Goal: Task Accomplishment & Management: Use online tool/utility

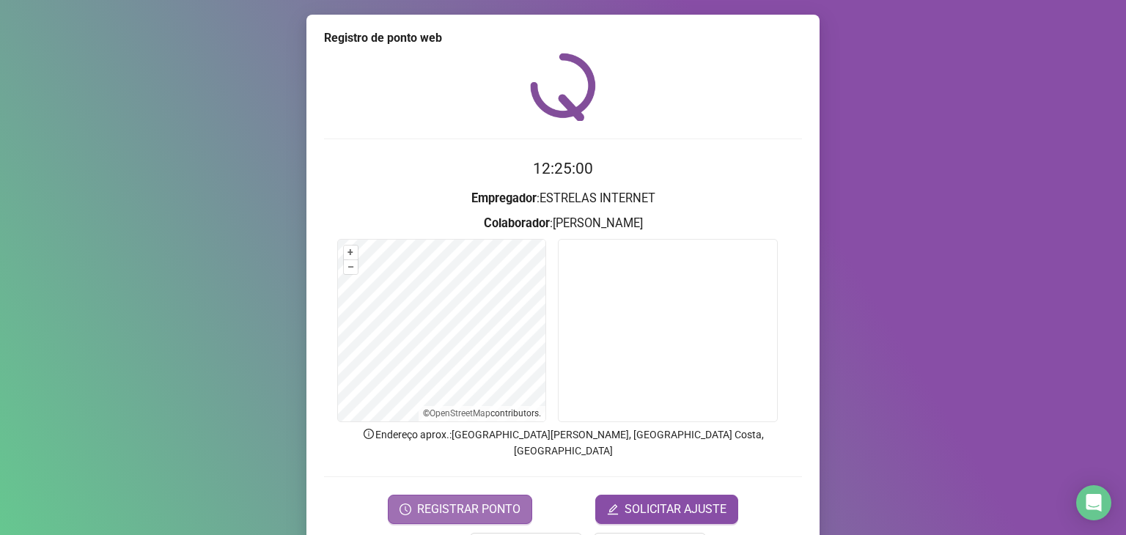
click at [434, 501] on span "REGISTRAR PONTO" at bounding box center [468, 510] width 103 height 18
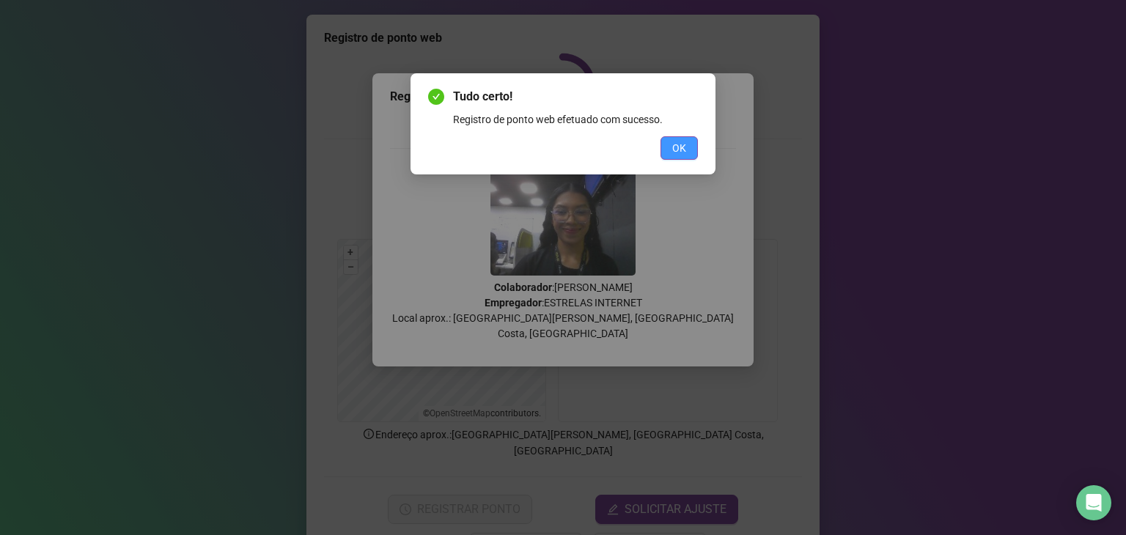
click at [671, 149] on button "OK" at bounding box center [679, 147] width 37 height 23
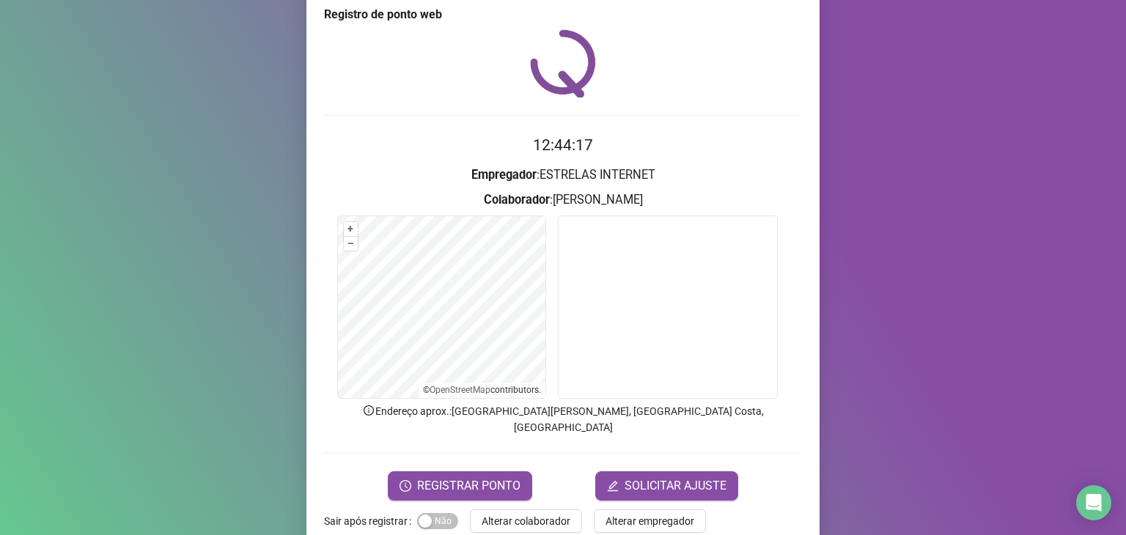
scroll to position [36, 0]
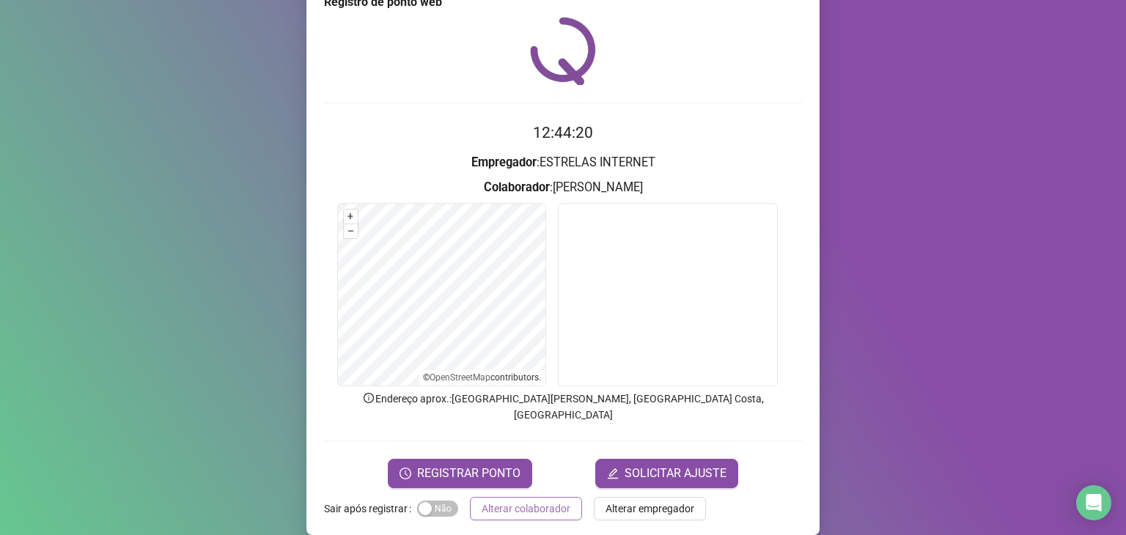
click at [557, 501] on span "Alterar colaborador" at bounding box center [526, 509] width 89 height 16
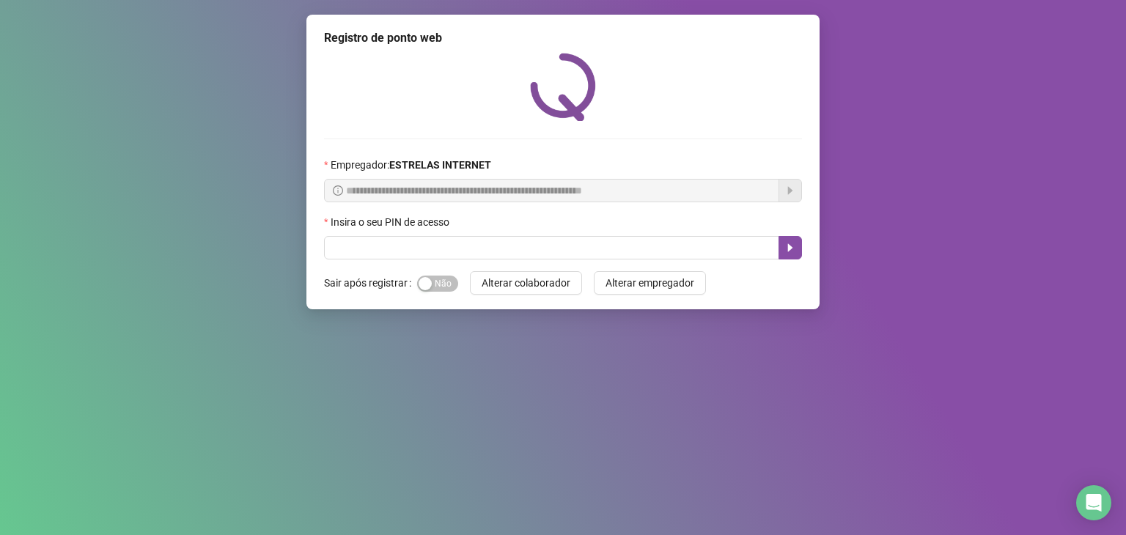
scroll to position [0, 0]
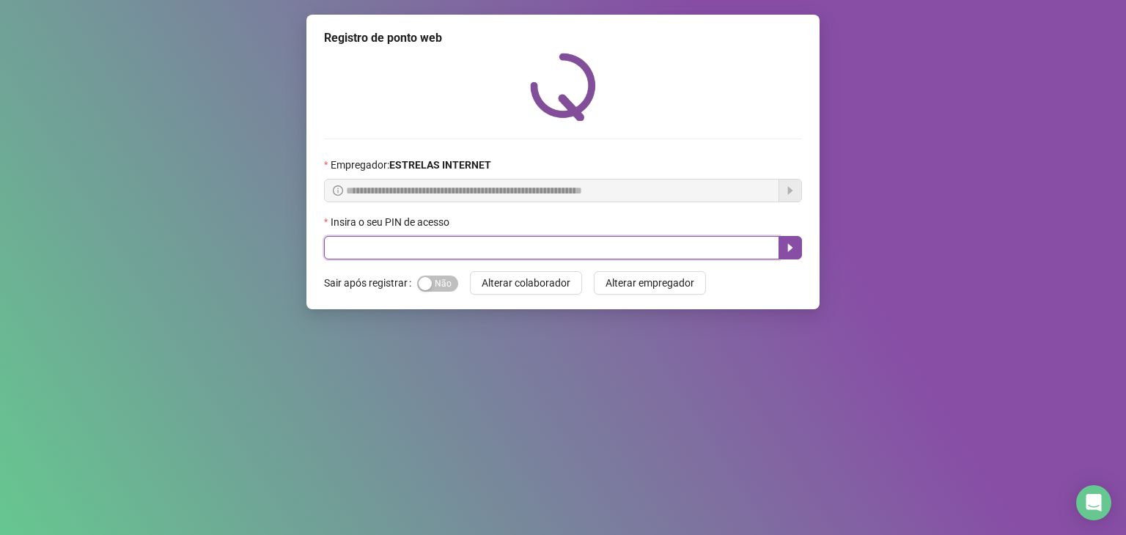
click at [525, 252] on input "text" at bounding box center [551, 247] width 455 height 23
type input "*****"
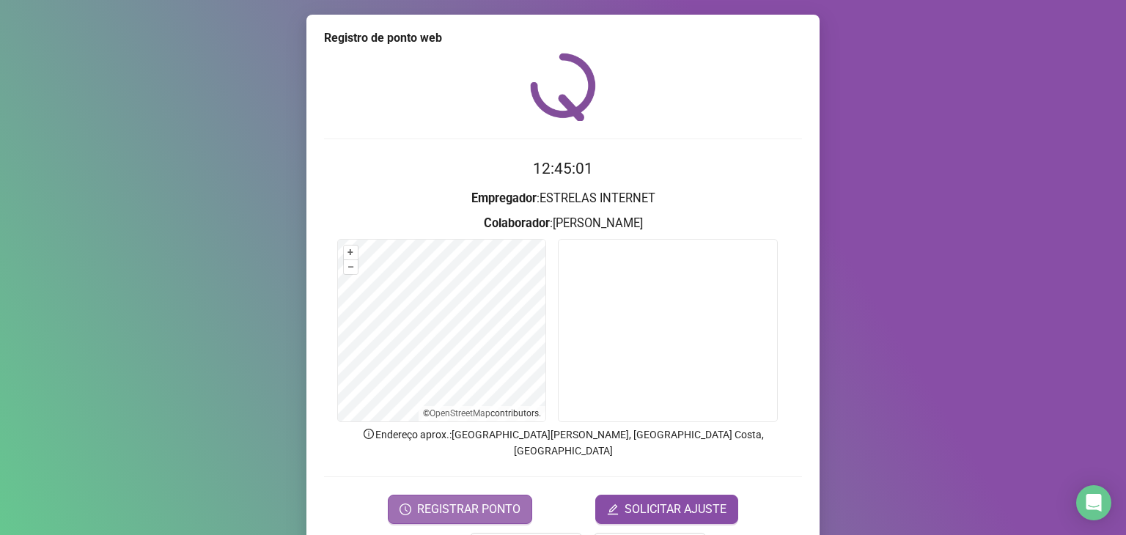
click at [478, 501] on span "REGISTRAR PONTO" at bounding box center [468, 510] width 103 height 18
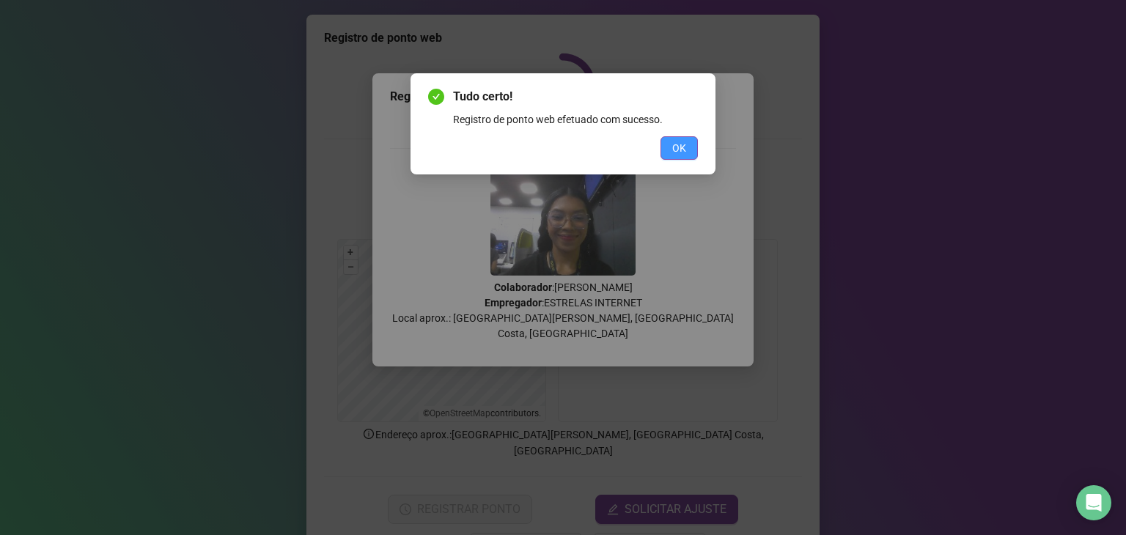
click at [689, 155] on button "OK" at bounding box center [679, 147] width 37 height 23
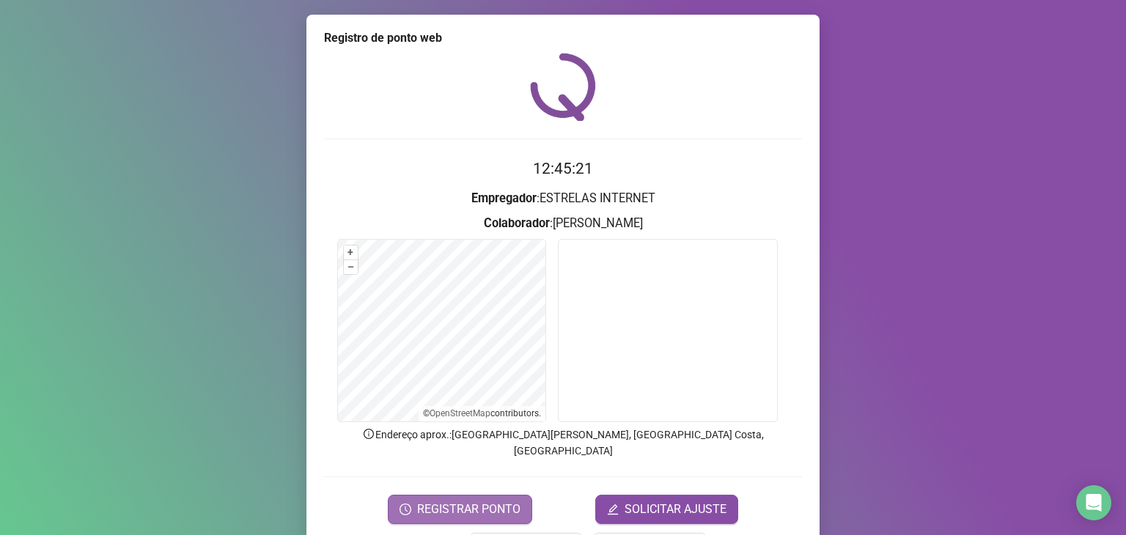
click at [496, 501] on span "REGISTRAR PONTO" at bounding box center [468, 510] width 103 height 18
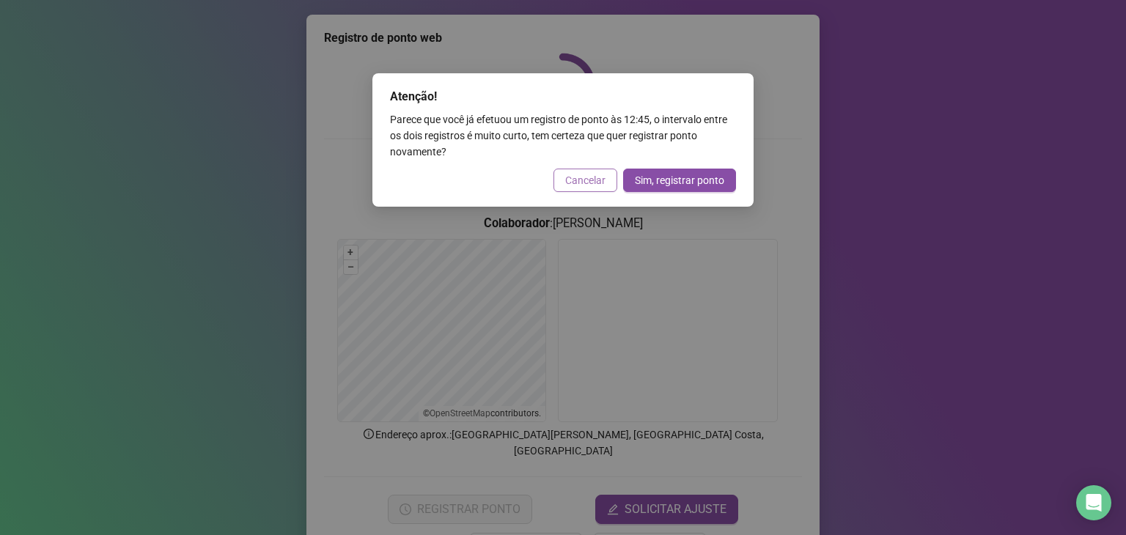
click at [569, 179] on span "Cancelar" at bounding box center [585, 180] width 40 height 16
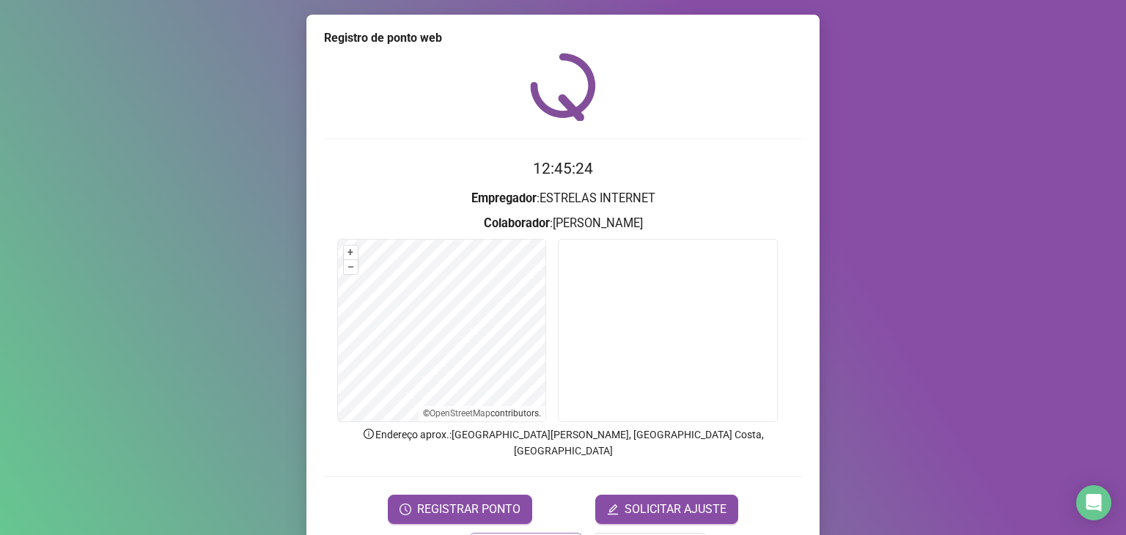
click at [546, 535] on span "Alterar colaborador" at bounding box center [526, 545] width 89 height 16
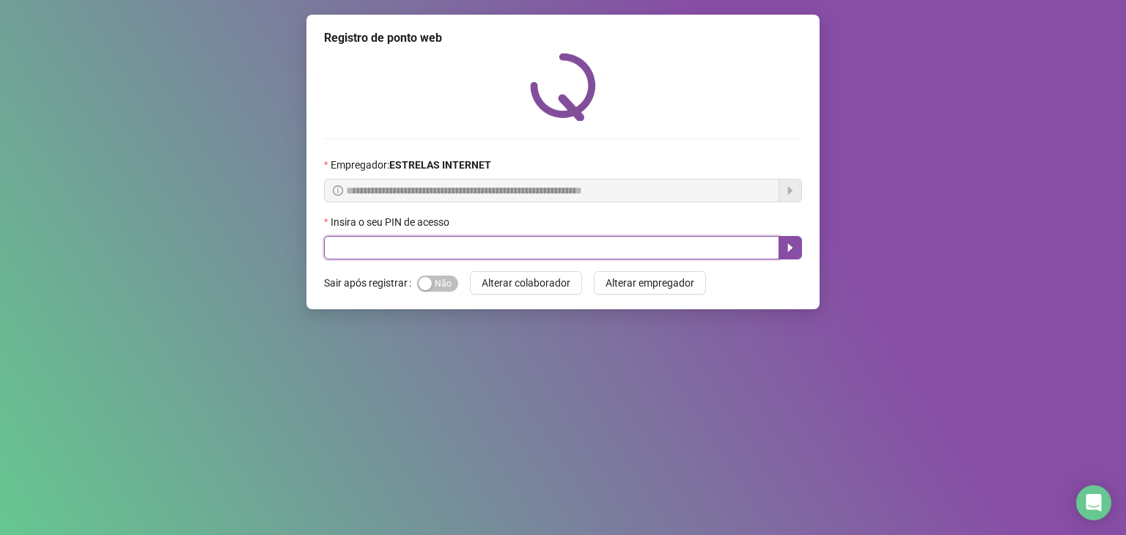
click at [579, 252] on input "text" at bounding box center [551, 247] width 455 height 23
type input "*****"
